Goal: Register for event/course

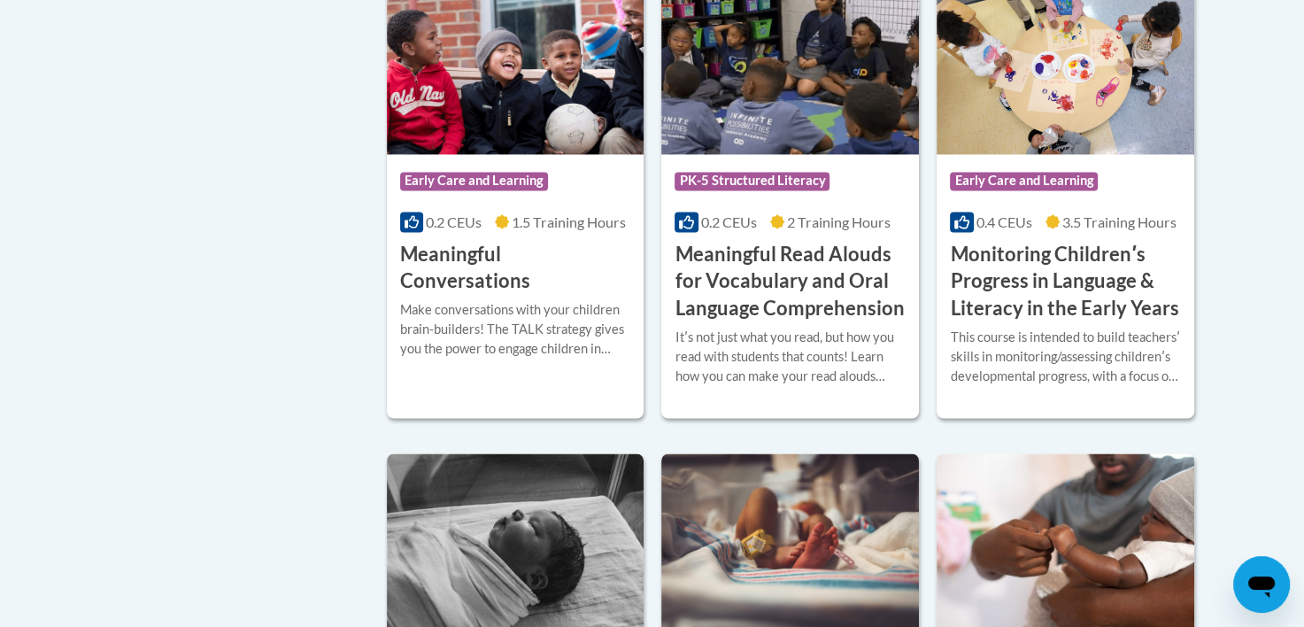
scroll to position [2921, 0]
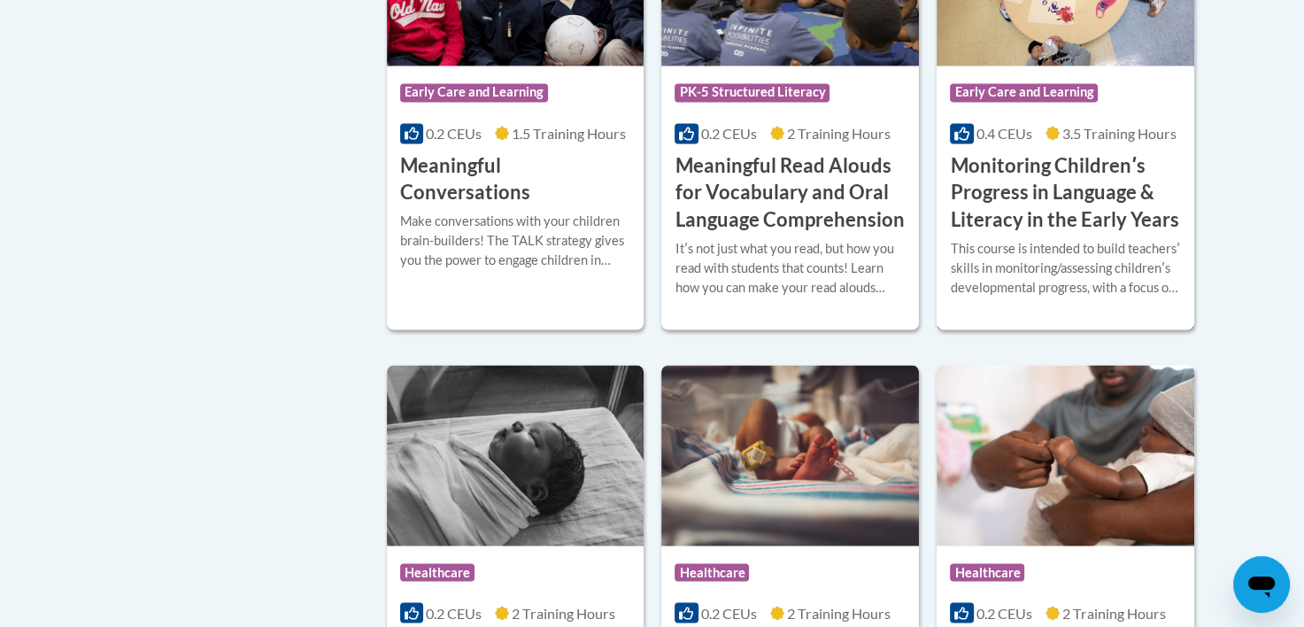
click at [1002, 227] on h3 "Monitoring Childrenʹs Progress in Language & Literacy in the Early Years" at bounding box center [1065, 192] width 231 height 81
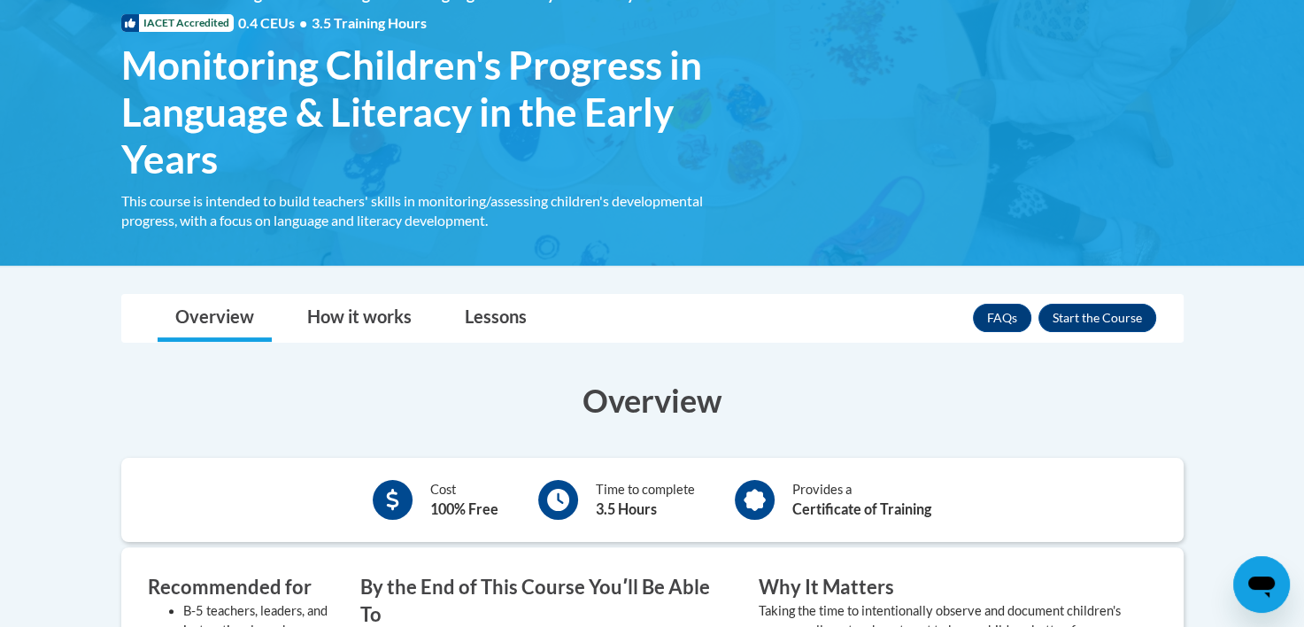
scroll to position [354, 0]
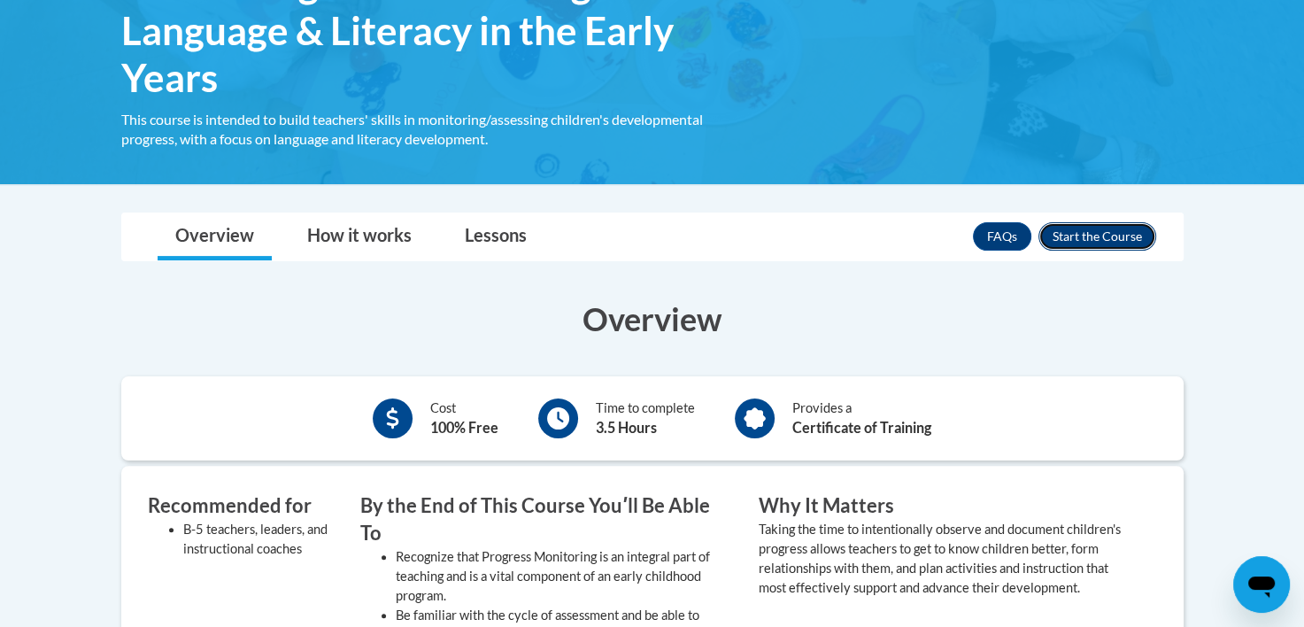
click at [1087, 236] on button "Enroll" at bounding box center [1097, 236] width 118 height 28
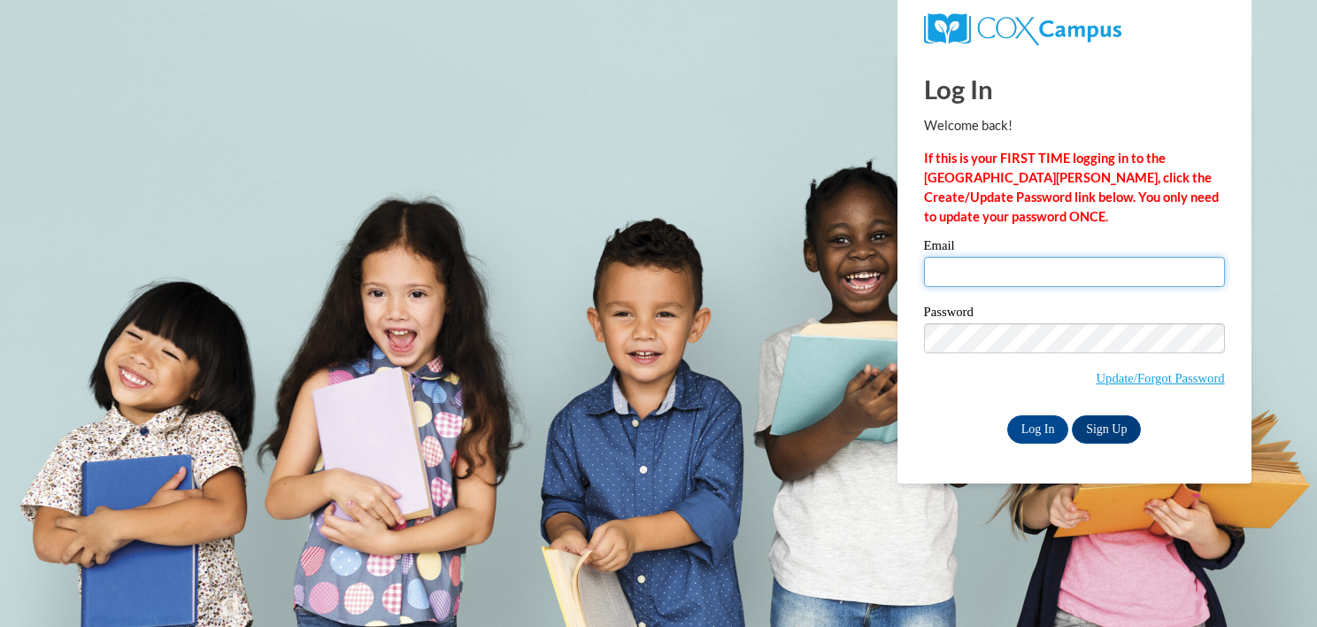
click at [1052, 266] on input "Email" at bounding box center [1074, 272] width 301 height 30
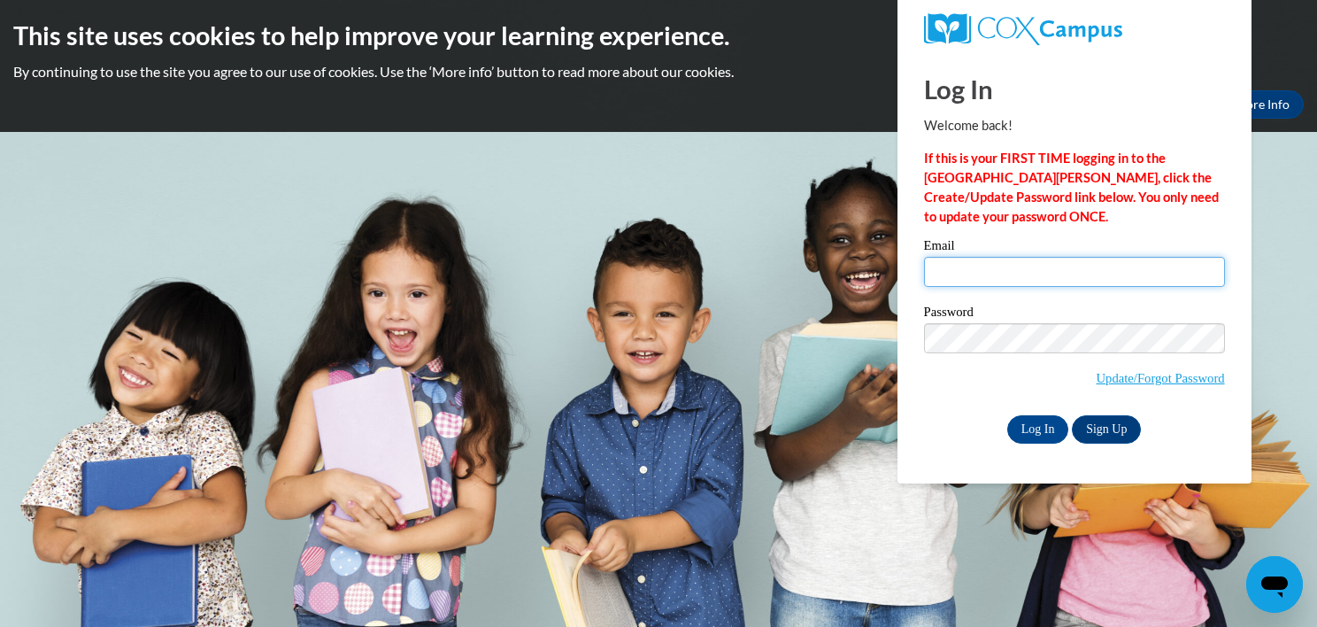
type input "daniellecrandall7@gmail.com"
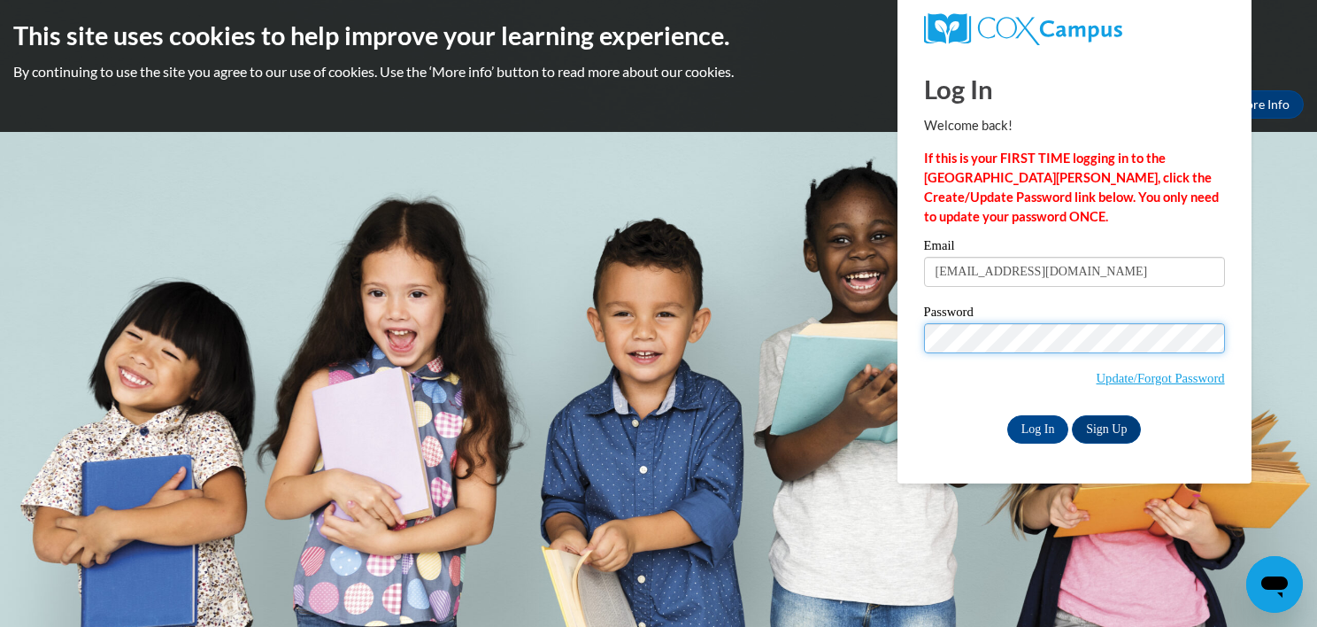
click at [1007, 415] on input "Log In" at bounding box center [1038, 429] width 62 height 28
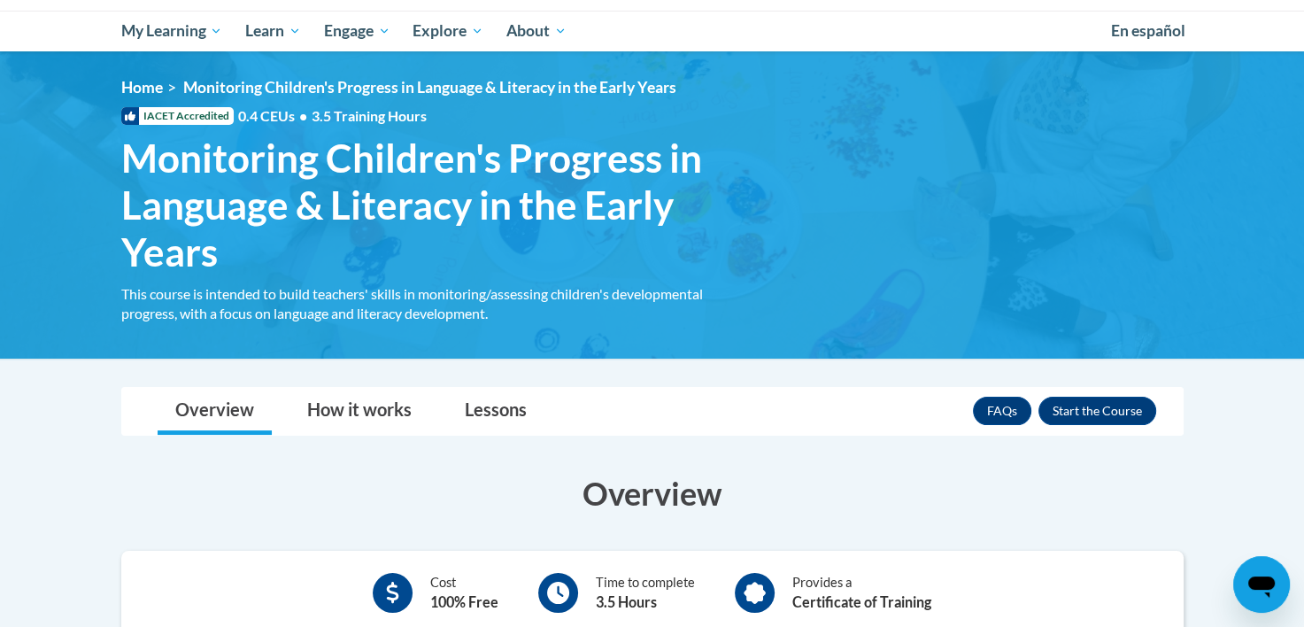
scroll to position [177, 0]
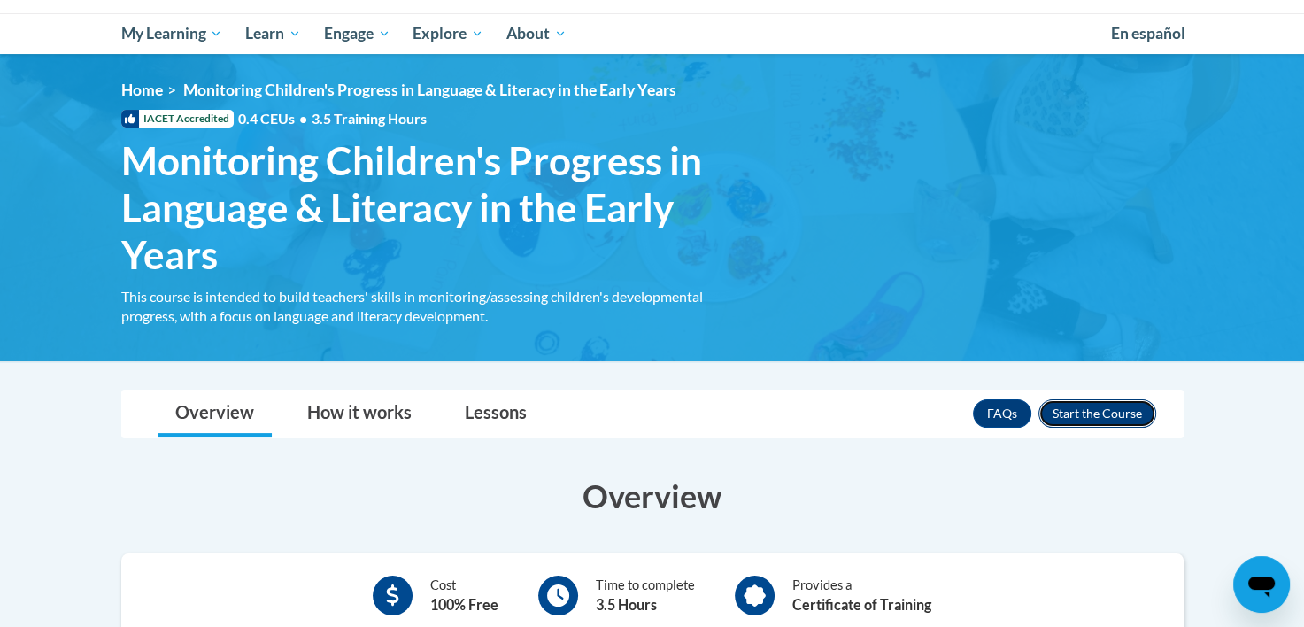
click at [1120, 413] on button "Enroll" at bounding box center [1097, 413] width 118 height 28
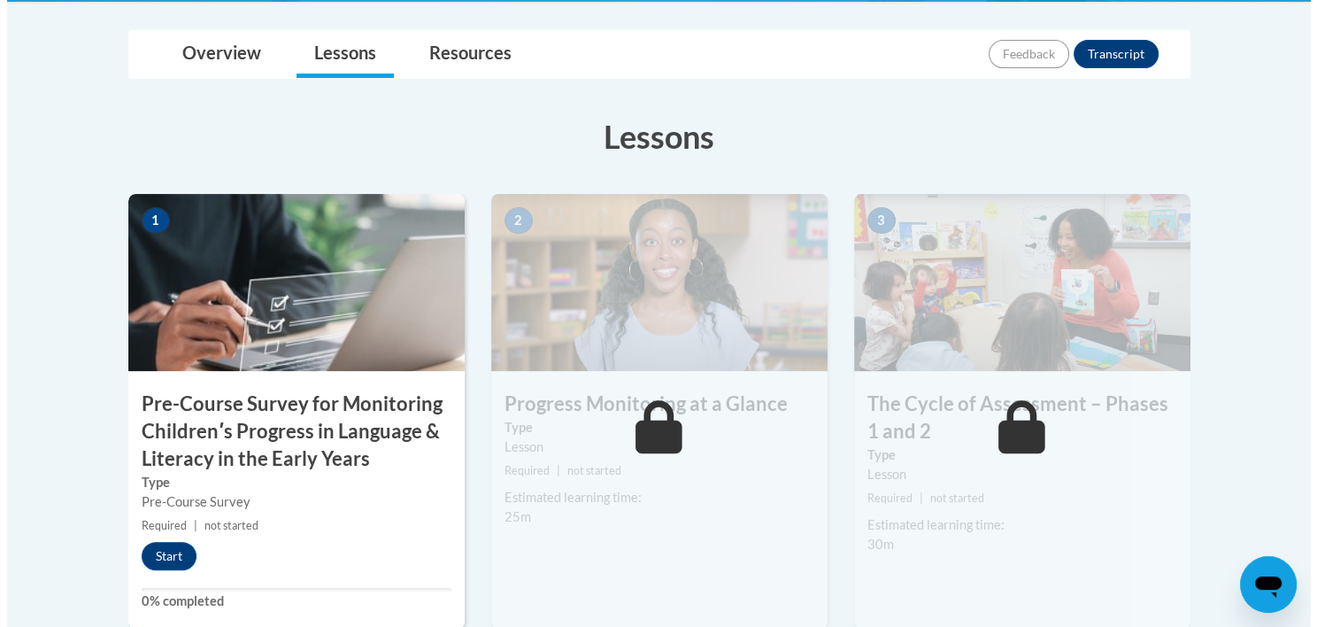
scroll to position [443, 0]
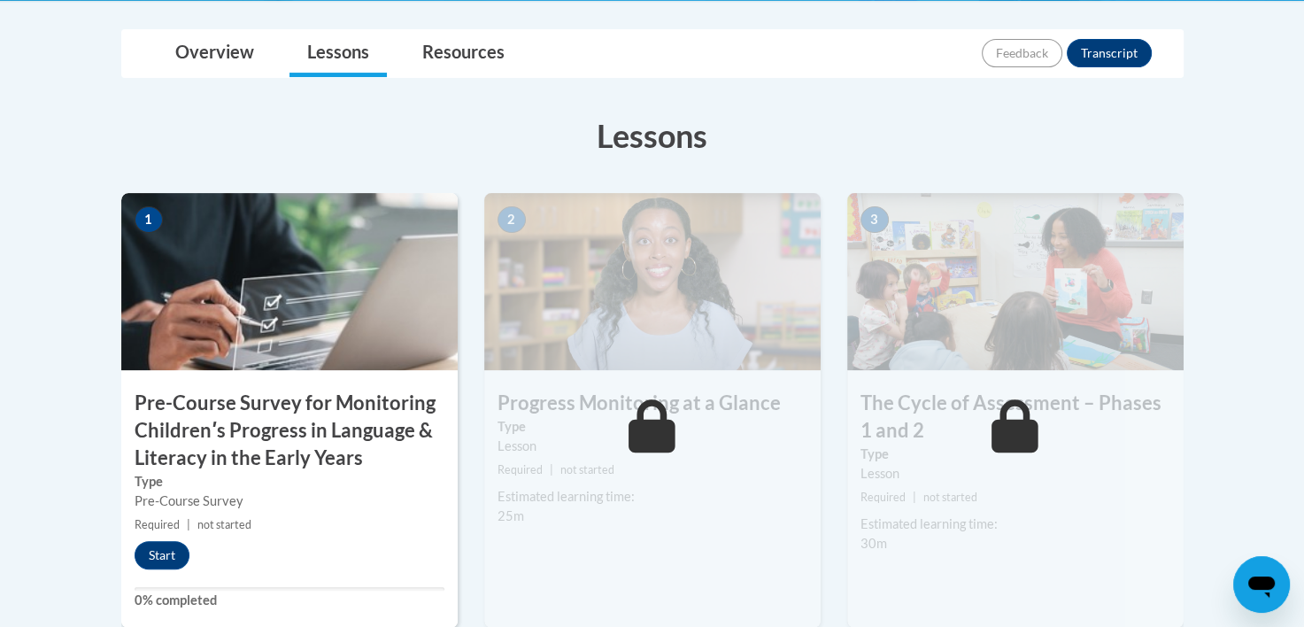
click at [197, 443] on h3 "Pre-Course Survey for Monitoring Childrenʹs Progress in Language & Literacy in …" at bounding box center [289, 429] width 336 height 81
click at [160, 549] on button "Start" at bounding box center [162, 555] width 55 height 28
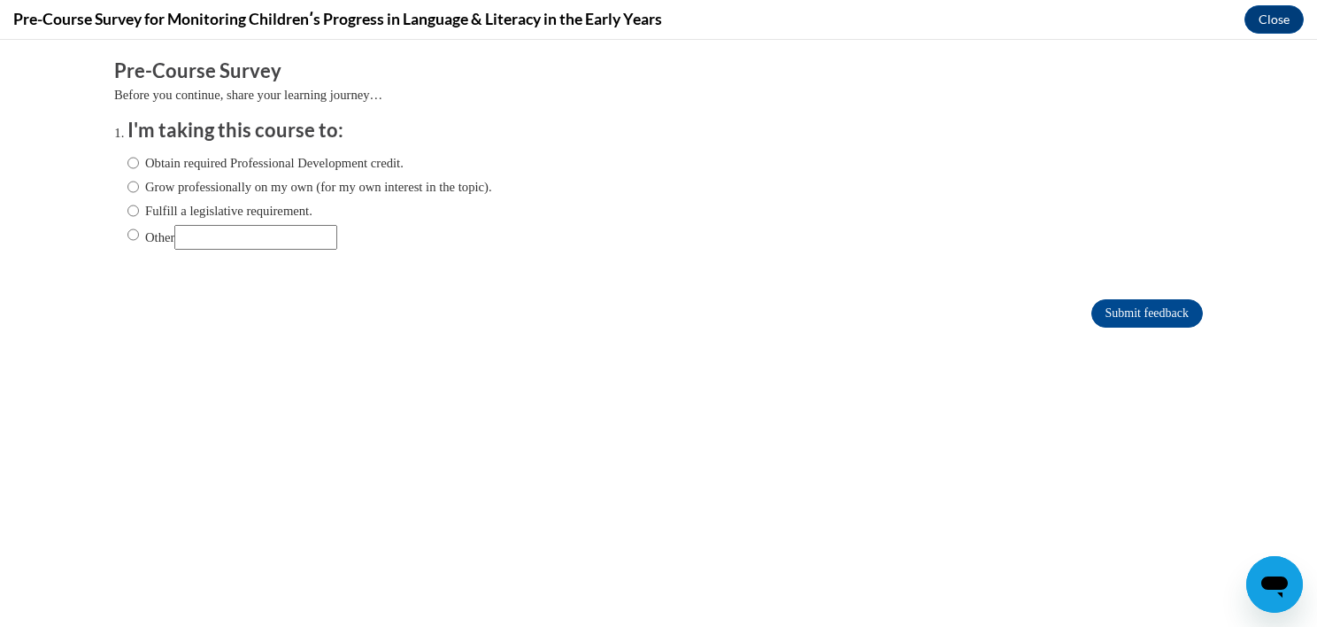
scroll to position [0, 0]
click at [191, 233] on input "Other" at bounding box center [255, 237] width 163 height 25
click at [127, 233] on input "Other" at bounding box center [133, 234] width 12 height 19
radio input "true"
click at [179, 243] on input "Other" at bounding box center [255, 237] width 163 height 25
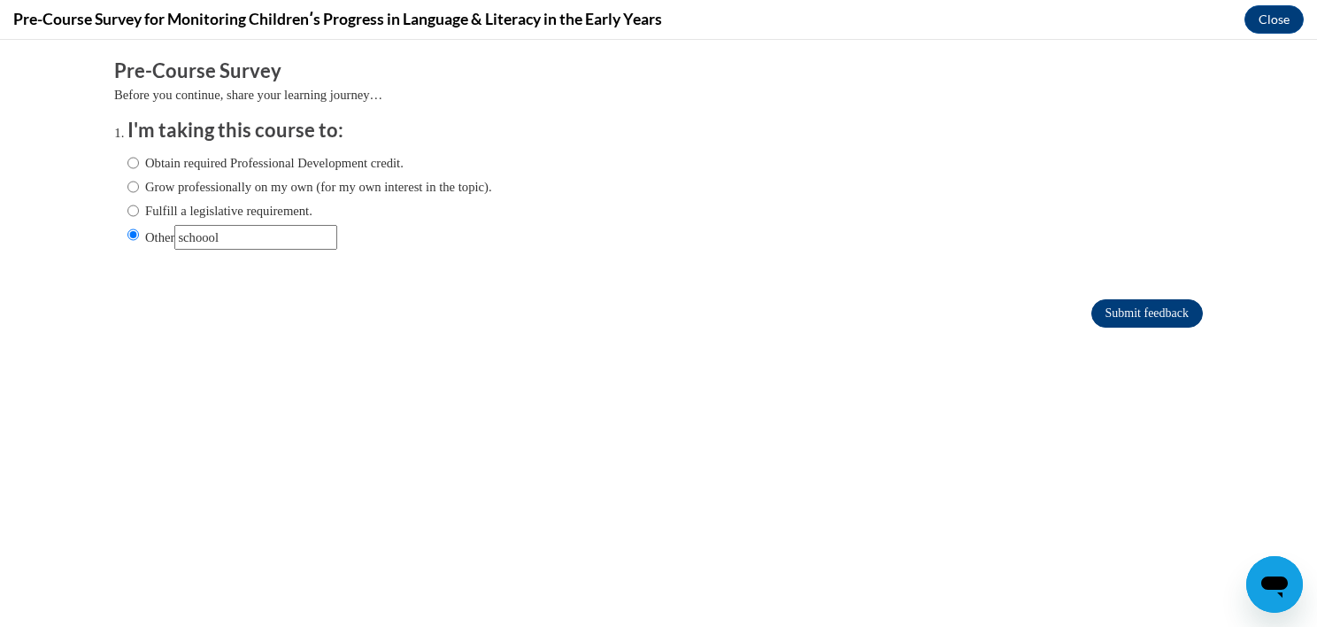
type input "schoool"
click at [1185, 317] on input "Submit feedback" at bounding box center [1147, 313] width 112 height 28
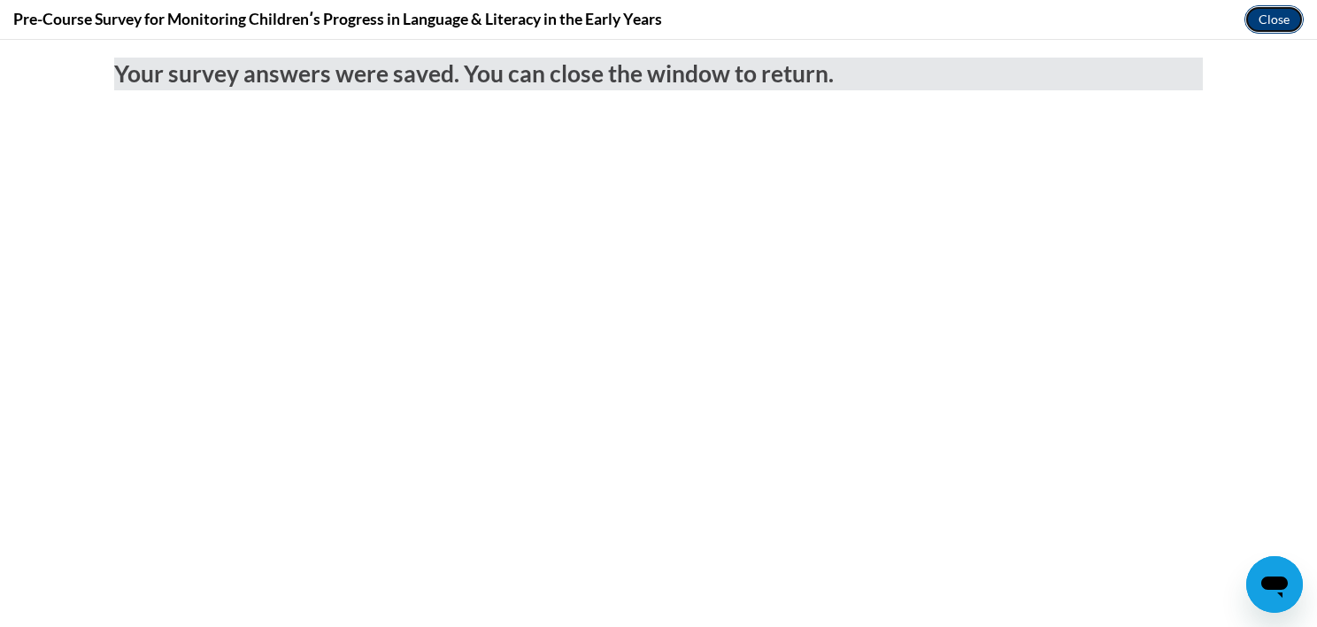
click at [1275, 21] on button "Close" at bounding box center [1274, 19] width 59 height 28
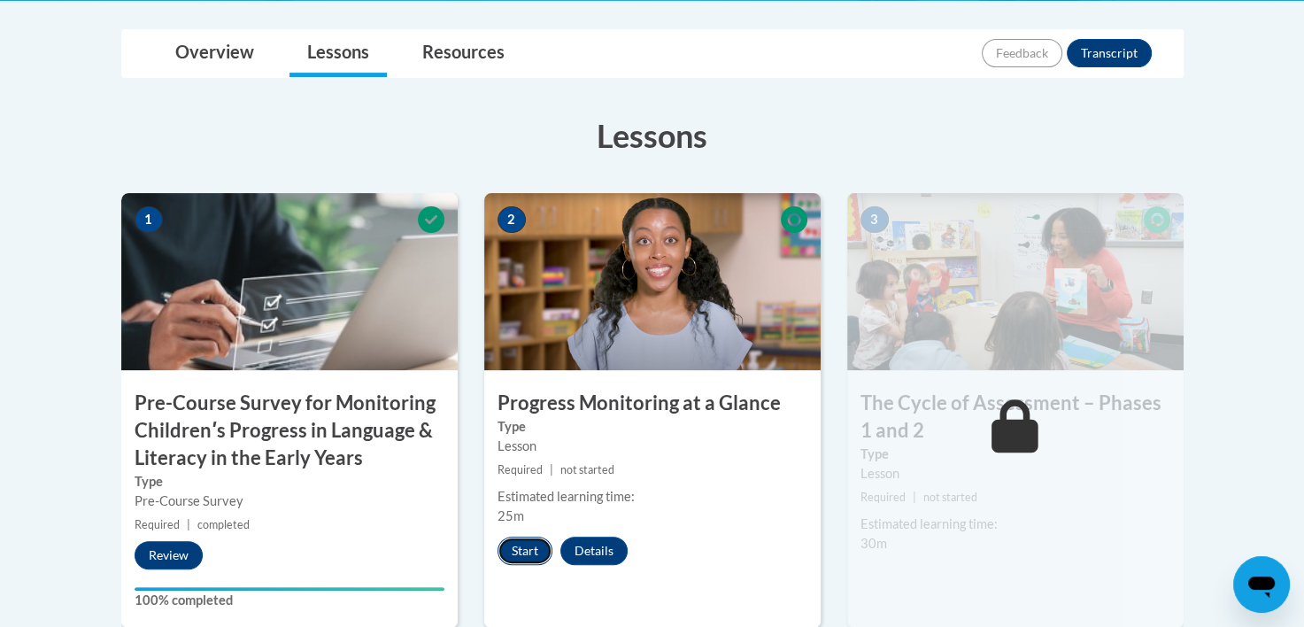
click at [513, 552] on button "Start" at bounding box center [524, 550] width 55 height 28
